Goal: Check status

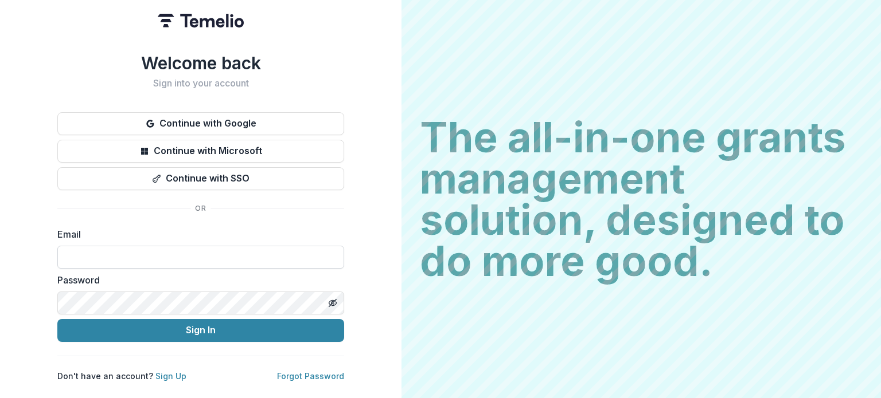
click at [218, 260] on input at bounding box center [200, 257] width 287 height 23
click at [219, 255] on input at bounding box center [200, 257] width 287 height 23
click at [193, 257] on input at bounding box center [200, 257] width 287 height 23
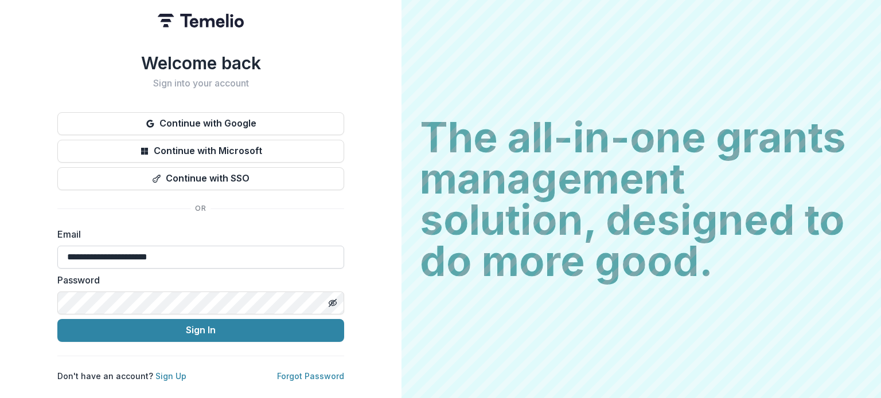
type input "**********"
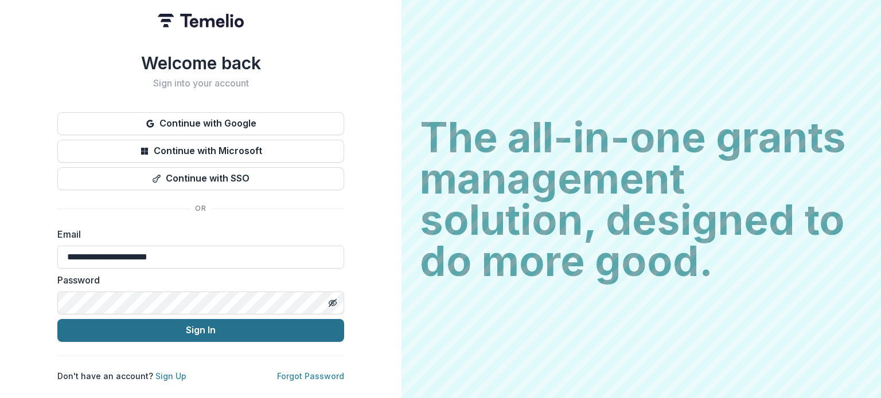
click at [214, 319] on button "Sign In" at bounding box center [200, 330] width 287 height 23
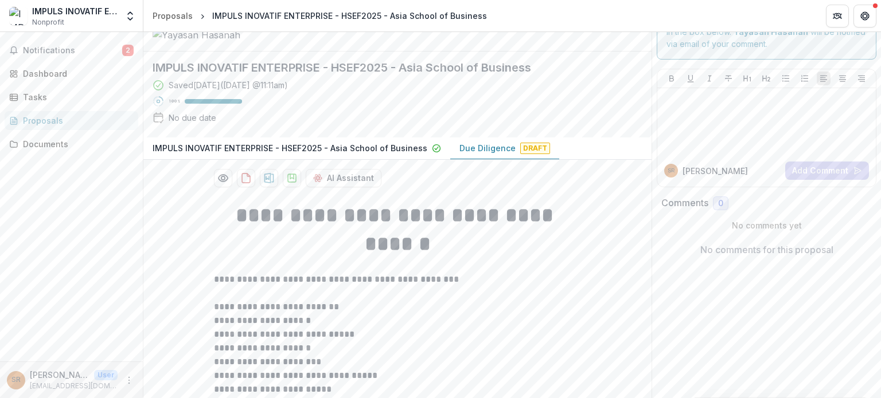
scroll to position [57, 0]
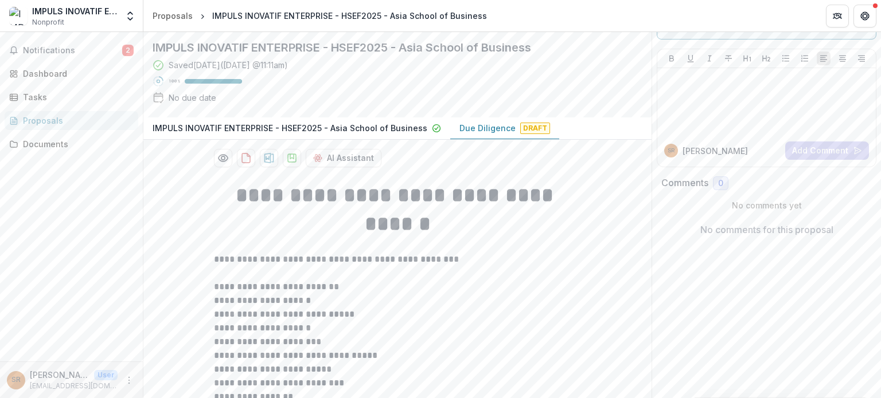
click at [485, 134] on p "Due Diligence" at bounding box center [487, 128] width 56 height 12
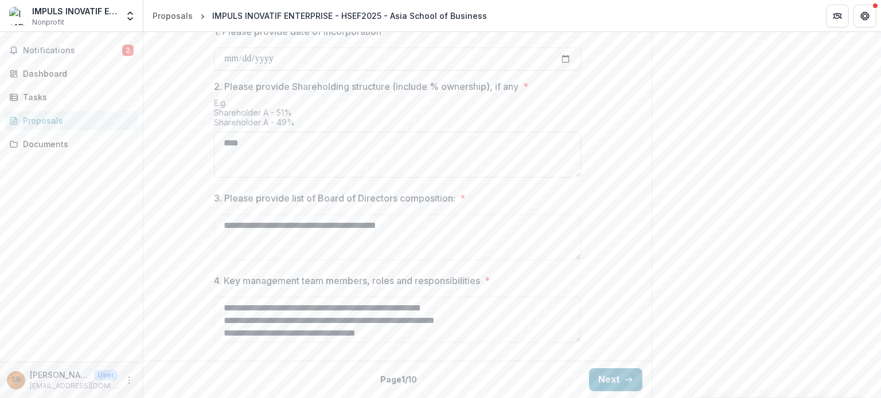
scroll to position [547, 0]
click at [593, 378] on button "Next" at bounding box center [615, 380] width 53 height 23
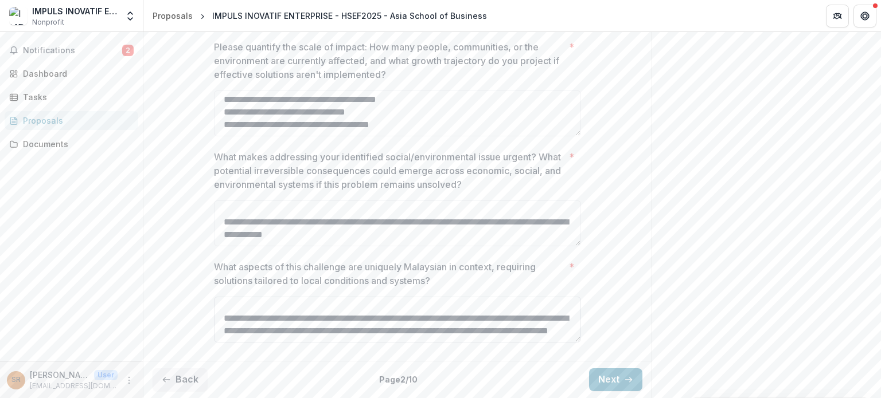
scroll to position [128, 0]
click at [600, 389] on button "Next" at bounding box center [615, 380] width 53 height 23
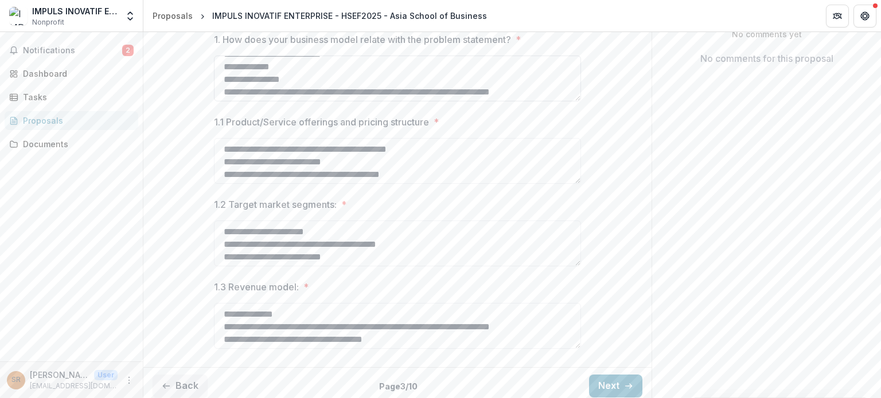
scroll to position [140, 0]
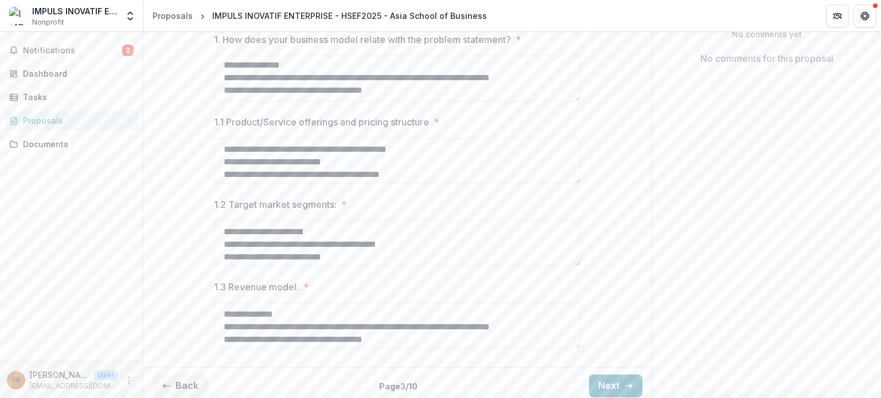
click at [580, 195] on div "**********" at bounding box center [397, 182] width 385 height 362
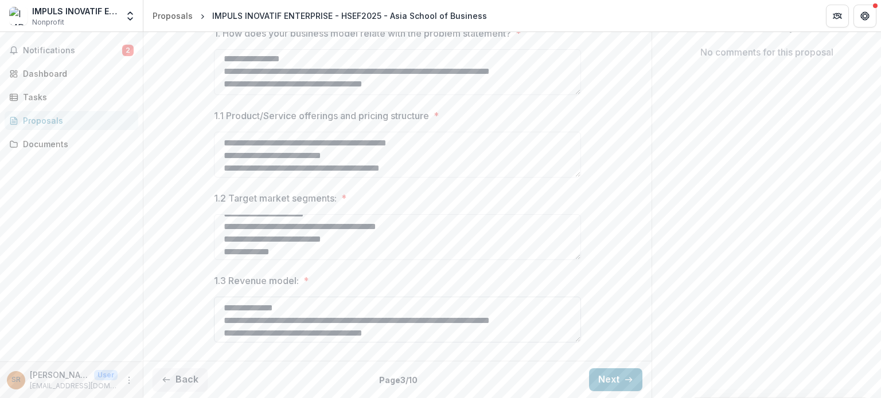
scroll to position [14, 0]
click at [609, 381] on button "Next" at bounding box center [615, 380] width 53 height 23
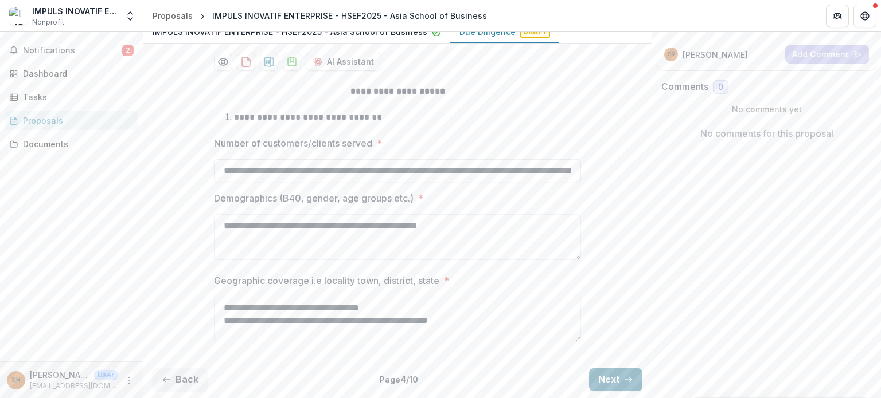
scroll to position [204, 0]
click at [624, 383] on icon "button" at bounding box center [628, 379] width 9 height 9
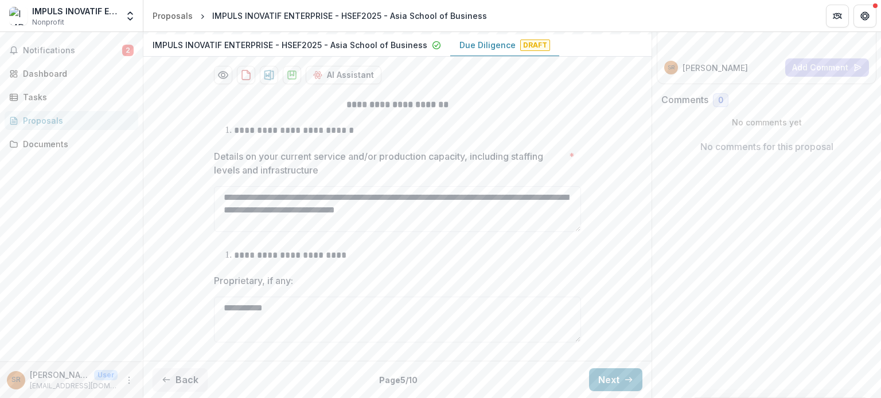
click at [624, 384] on icon "button" at bounding box center [628, 379] width 9 height 9
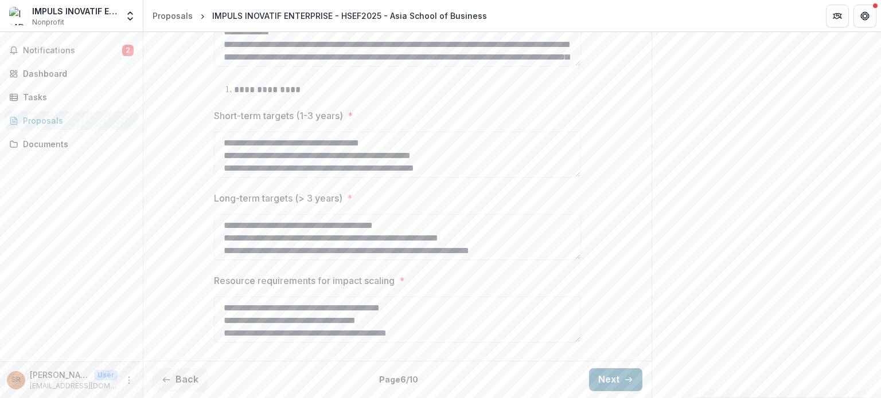
click at [619, 379] on button "Next" at bounding box center [615, 380] width 53 height 23
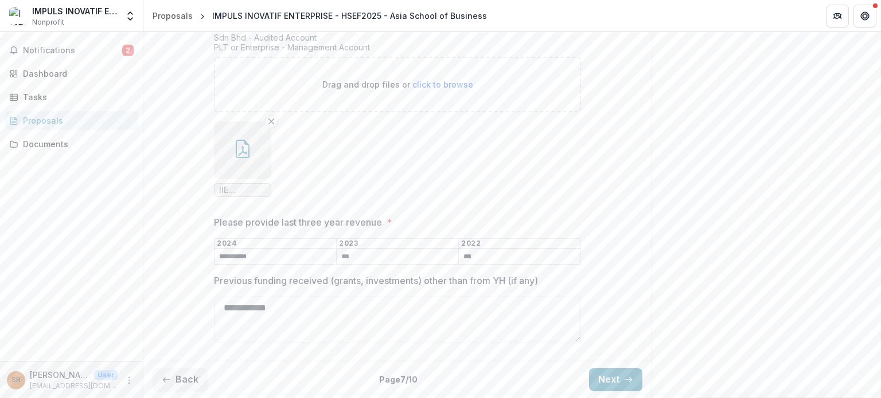
scroll to position [310, 0]
click at [625, 382] on icon "button" at bounding box center [628, 379] width 9 height 9
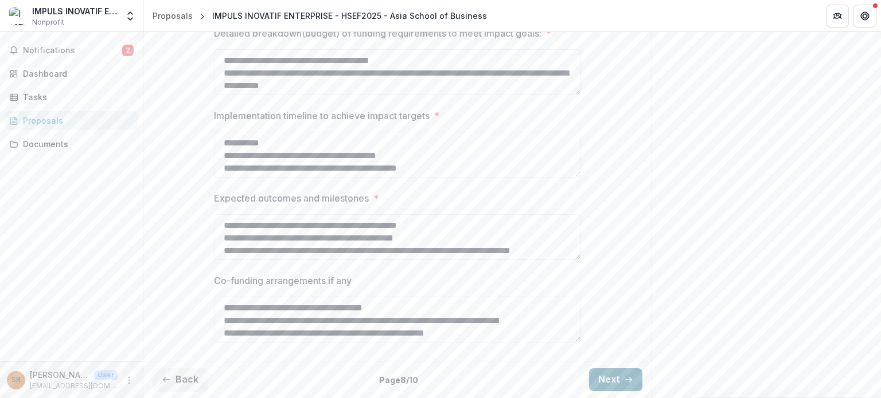
click at [627, 384] on icon "button" at bounding box center [628, 379] width 9 height 9
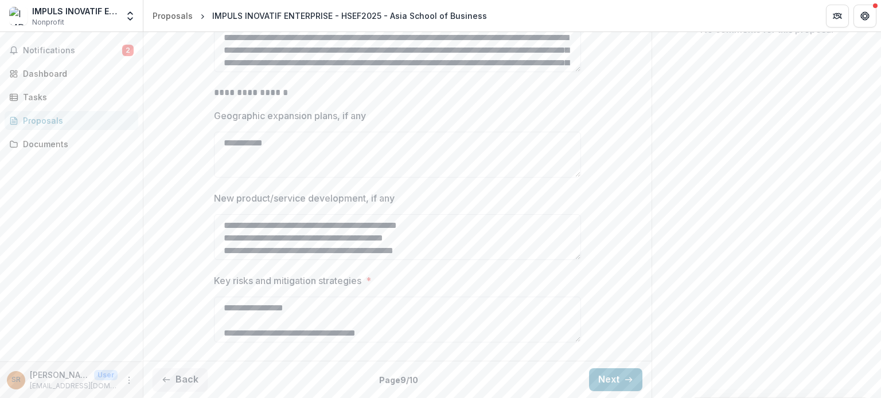
scroll to position [309, 0]
click at [631, 384] on button "Next" at bounding box center [615, 380] width 53 height 23
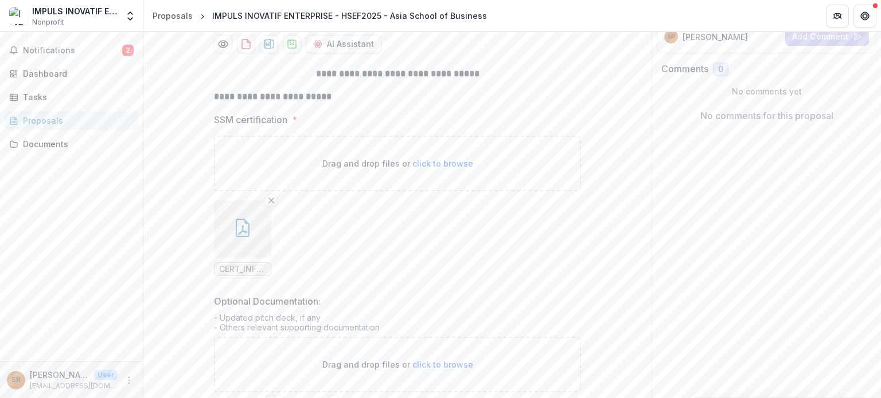
scroll to position [0, 0]
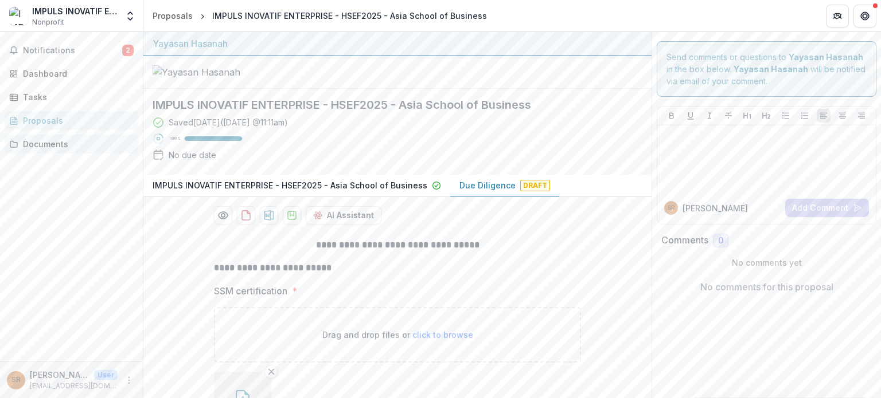
click at [74, 139] on div "Documents" at bounding box center [76, 144] width 106 height 12
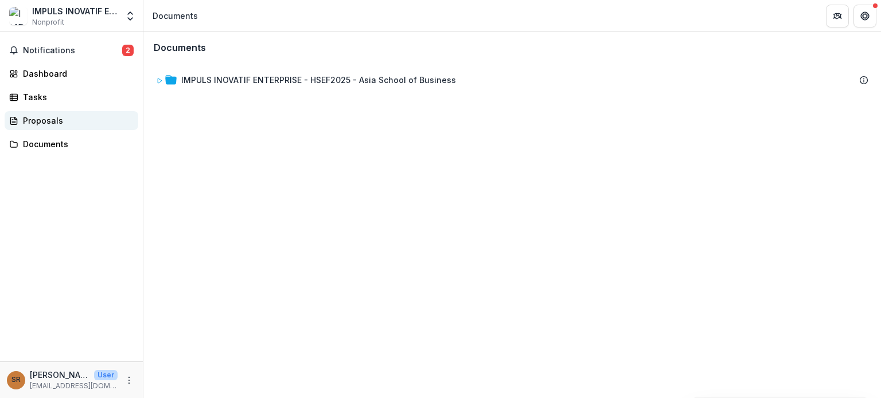
click at [76, 129] on link "Proposals" at bounding box center [72, 120] width 134 height 19
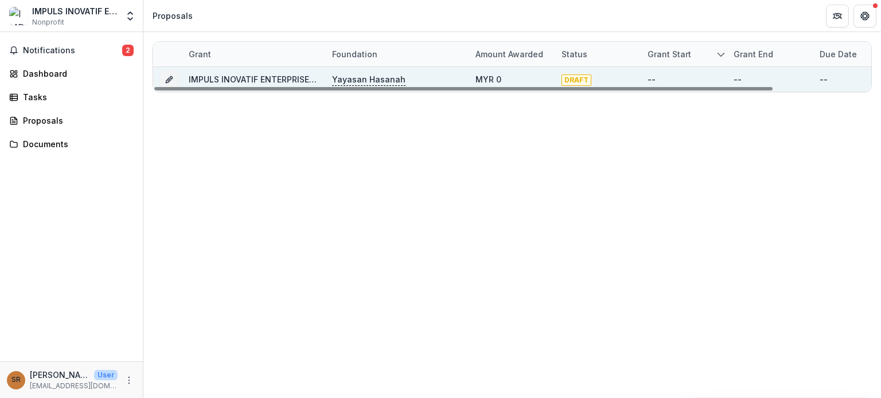
click at [267, 80] on link "IMPULS INOVATIF ENTERPRISE - HSEF2025 - Asia School of Business" at bounding box center [326, 80] width 275 height 10
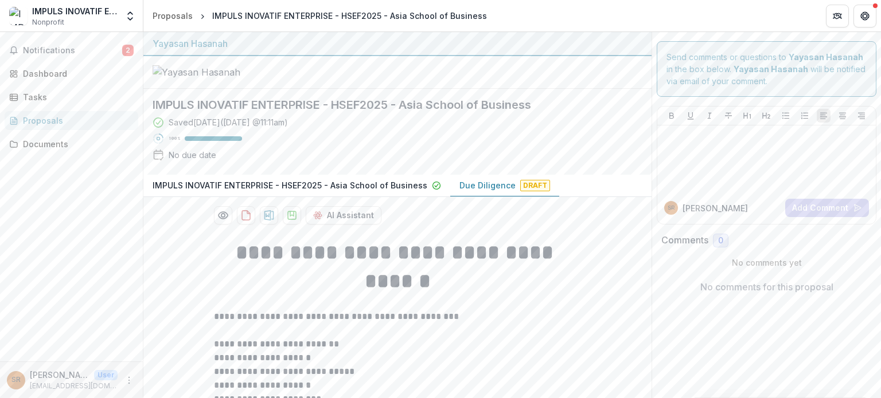
click at [60, 126] on div "Proposals" at bounding box center [76, 121] width 106 height 12
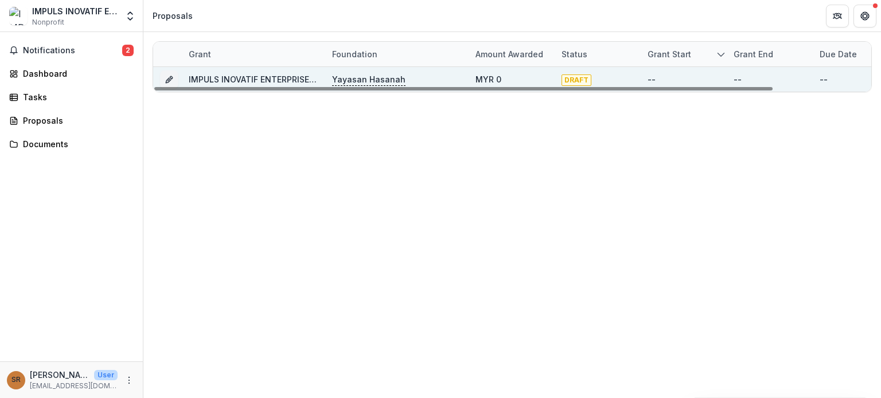
click at [820, 78] on div "--" at bounding box center [823, 79] width 8 height 12
click at [643, 78] on div "--" at bounding box center [683, 79] width 86 height 25
click at [443, 78] on div "Yayasan Hasanah" at bounding box center [397, 79] width 130 height 25
click at [245, 79] on link "IMPULS INOVATIF ENTERPRISE - HSEF2025 - Asia School of Business" at bounding box center [326, 80] width 275 height 10
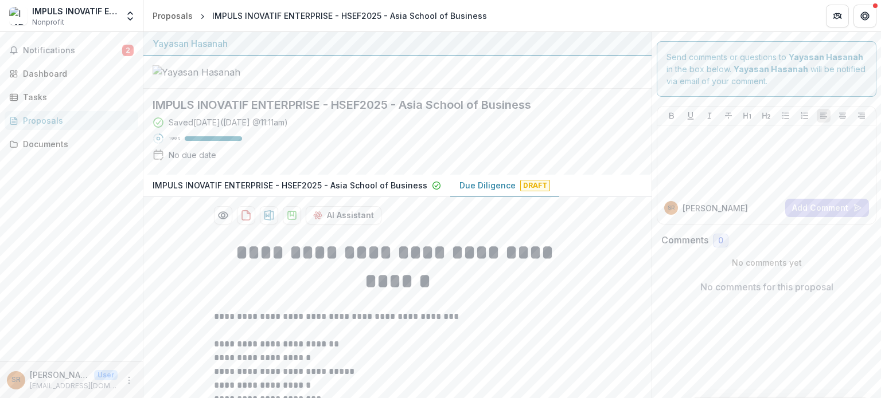
click at [596, 72] on div at bounding box center [397, 72] width 508 height 33
click at [523, 191] on span "Draft" at bounding box center [535, 185] width 30 height 11
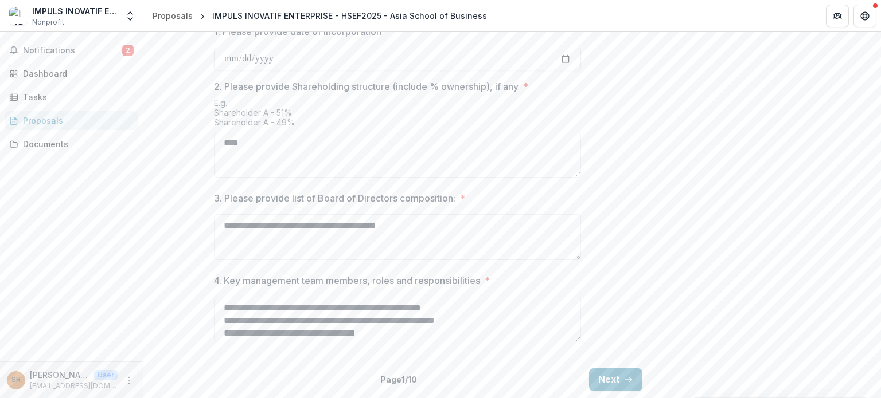
scroll to position [547, 0]
click at [105, 50] on span "Notifications" at bounding box center [72, 51] width 99 height 10
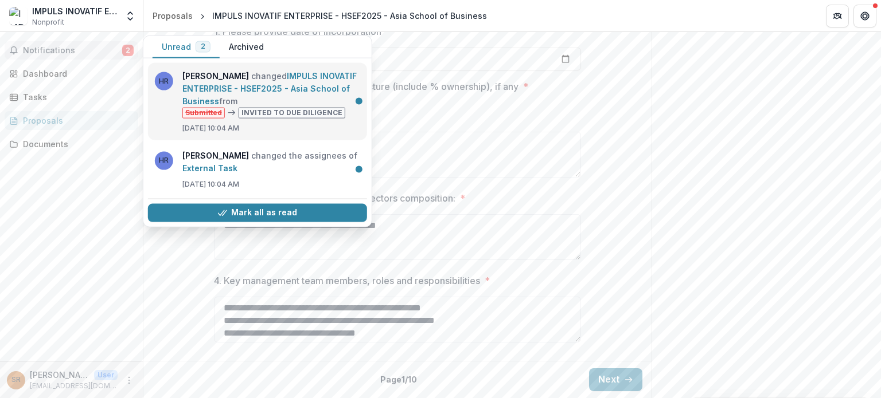
click at [311, 96] on link "IMPULS INOVATIF ENTERPRISE - HSEF2025 - Asia School of Business" at bounding box center [269, 88] width 174 height 35
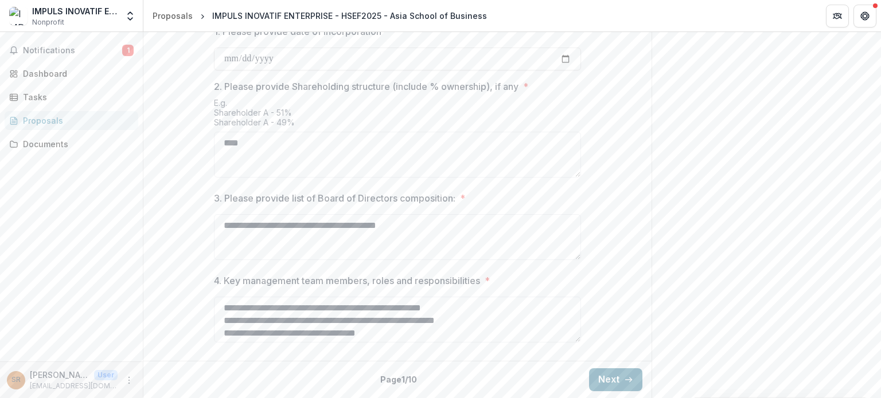
click at [604, 389] on button "Next" at bounding box center [615, 380] width 53 height 23
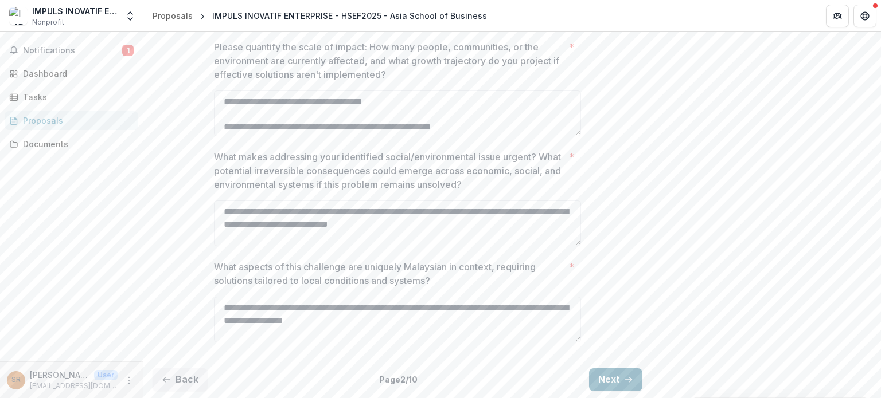
click at [605, 384] on button "Next" at bounding box center [615, 380] width 53 height 23
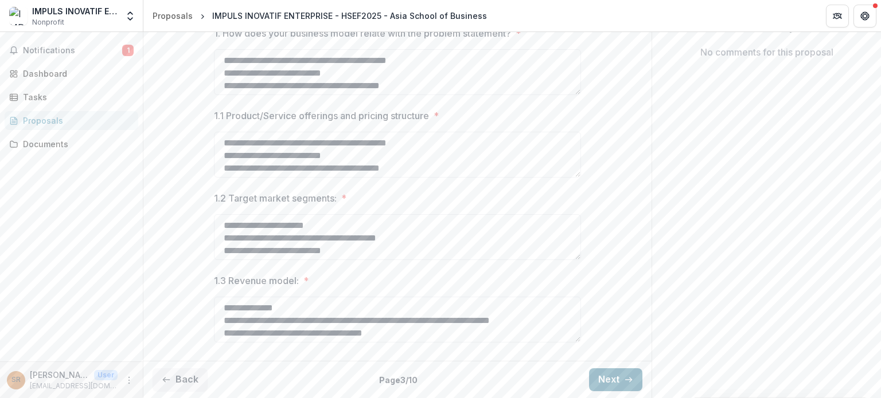
click at [605, 384] on button "Next" at bounding box center [615, 380] width 53 height 23
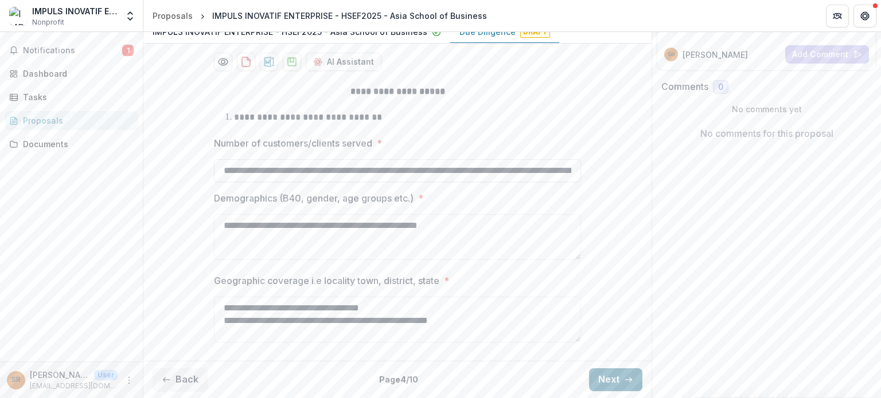
click at [605, 382] on button "Next" at bounding box center [615, 380] width 53 height 23
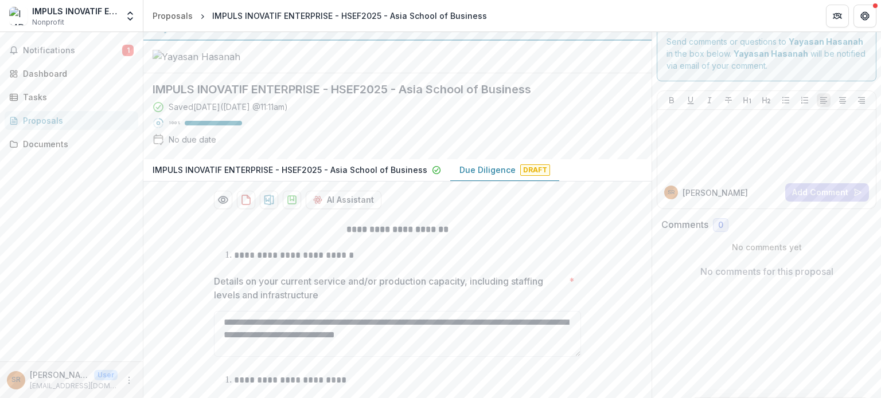
scroll to position [0, 0]
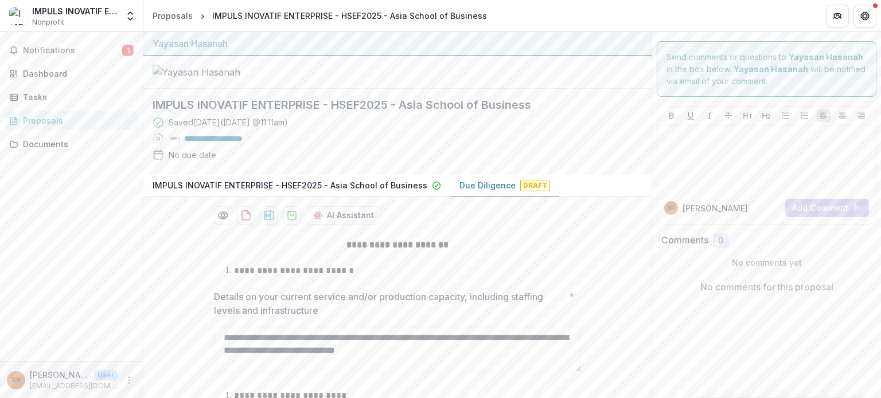
click at [412, 191] on p "IMPULS INOVATIF ENTERPRISE - HSEF2025 - Asia School of Business" at bounding box center [289, 185] width 275 height 12
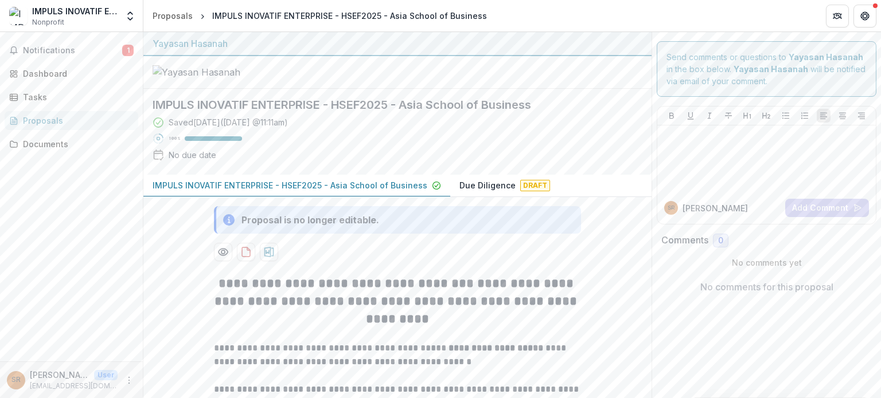
click at [86, 38] on div "Notifications 1 Dashboard Tasks Proposals Documents" at bounding box center [71, 197] width 143 height 330
click at [92, 48] on span "Notifications" at bounding box center [72, 51] width 99 height 10
click at [69, 73] on div "Dashboard" at bounding box center [76, 74] width 106 height 12
